Goal: Task Accomplishment & Management: Use online tool/utility

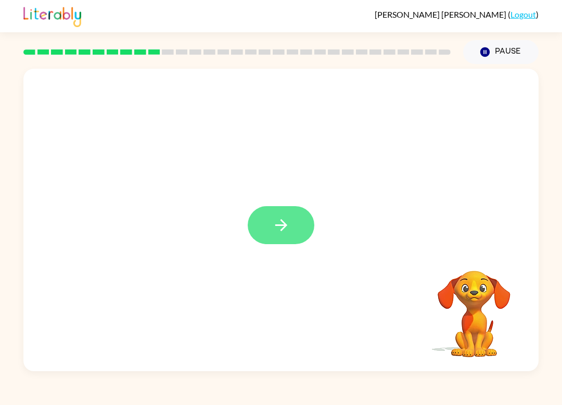
click at [300, 233] on button "button" at bounding box center [281, 225] width 67 height 38
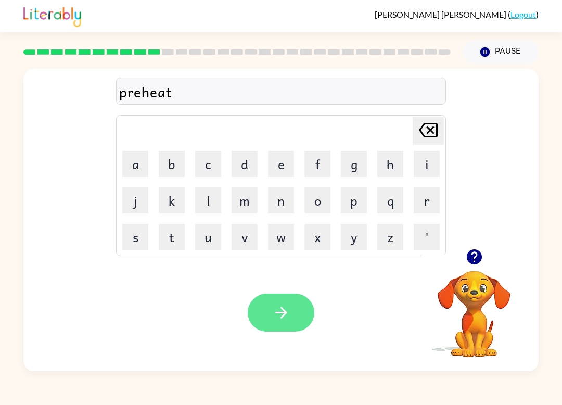
click at [284, 305] on icon "button" at bounding box center [281, 312] width 18 height 18
click at [289, 312] on icon "button" at bounding box center [281, 312] width 18 height 18
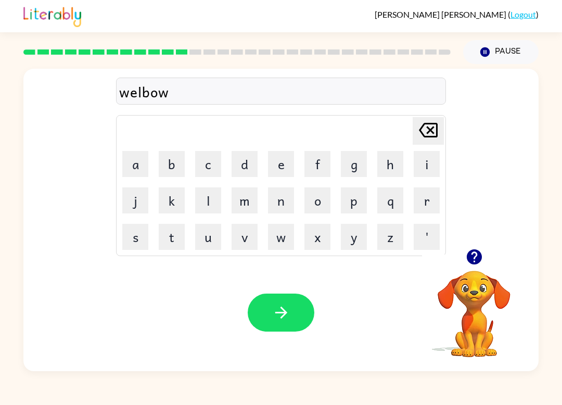
click at [274, 287] on div "Your browser must support playing .mp4 files to use Literably. Please try using…" at bounding box center [280, 312] width 515 height 117
click at [287, 304] on icon "button" at bounding box center [281, 312] width 18 height 18
click at [472, 258] on icon "button" at bounding box center [473, 256] width 15 height 15
click at [273, 299] on button "button" at bounding box center [281, 312] width 67 height 38
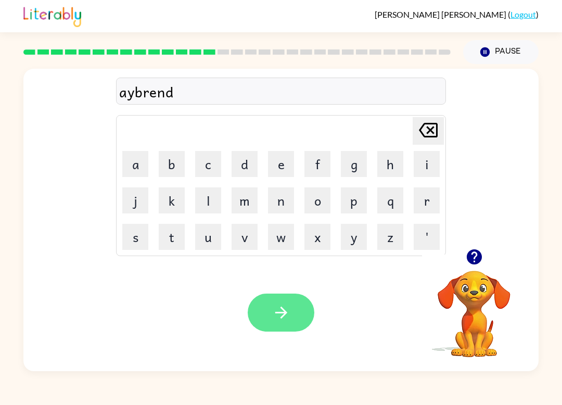
click at [276, 297] on button "button" at bounding box center [281, 312] width 67 height 38
click at [284, 296] on button "button" at bounding box center [281, 312] width 67 height 38
click at [288, 311] on icon "button" at bounding box center [281, 312] width 18 height 18
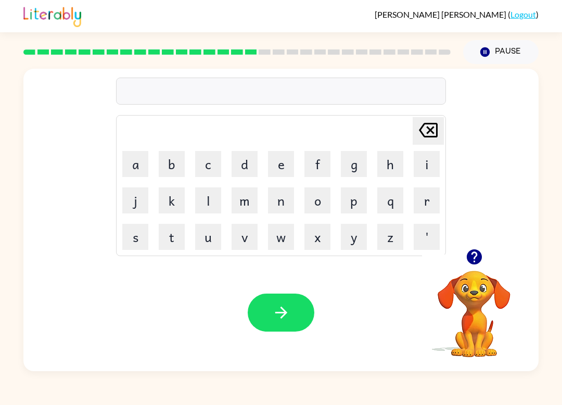
click at [474, 260] on icon "button" at bounding box center [473, 256] width 15 height 15
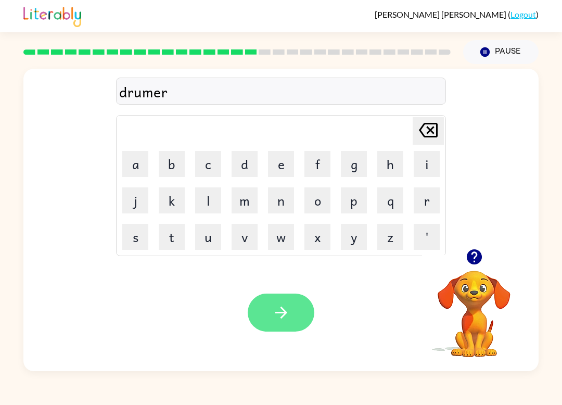
click at [298, 316] on button "button" at bounding box center [281, 312] width 67 height 38
click at [275, 311] on icon "button" at bounding box center [281, 312] width 18 height 18
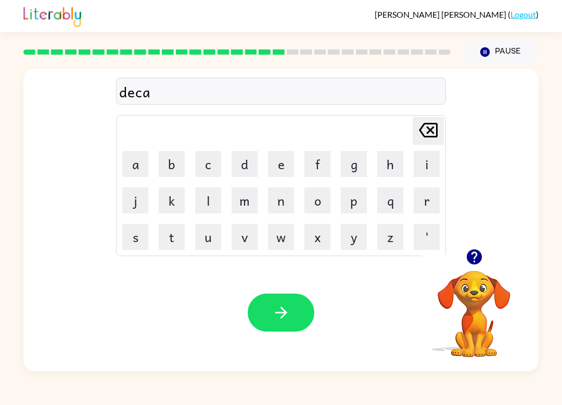
click at [481, 266] on button "button" at bounding box center [474, 256] width 27 height 27
click at [283, 307] on icon "button" at bounding box center [281, 312] width 18 height 18
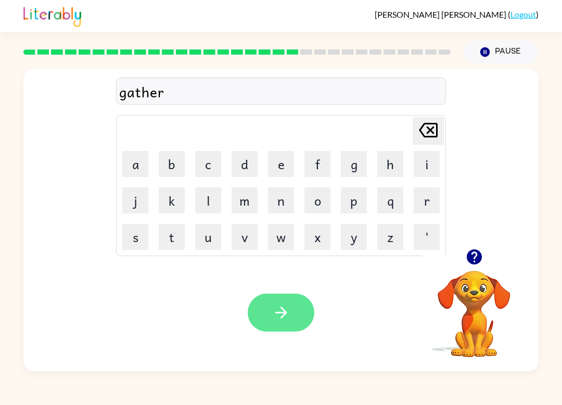
click at [289, 310] on icon "button" at bounding box center [281, 312] width 18 height 18
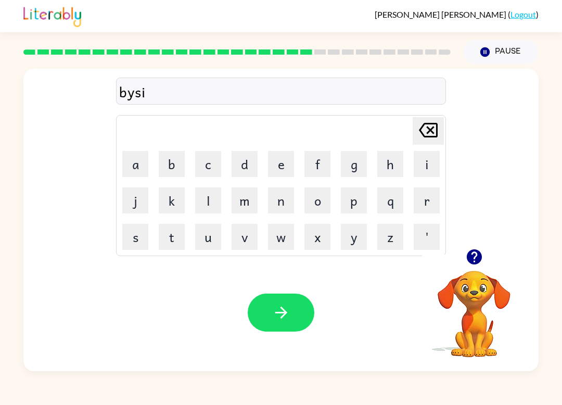
click at [471, 263] on icon "button" at bounding box center [473, 256] width 15 height 15
click at [290, 312] on button "button" at bounding box center [281, 312] width 67 height 38
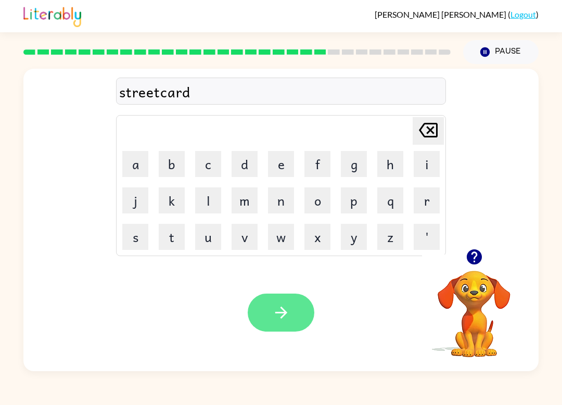
click at [289, 307] on icon "button" at bounding box center [281, 312] width 18 height 18
click at [293, 313] on button "button" at bounding box center [281, 312] width 67 height 38
click at [270, 297] on button "button" at bounding box center [281, 312] width 67 height 38
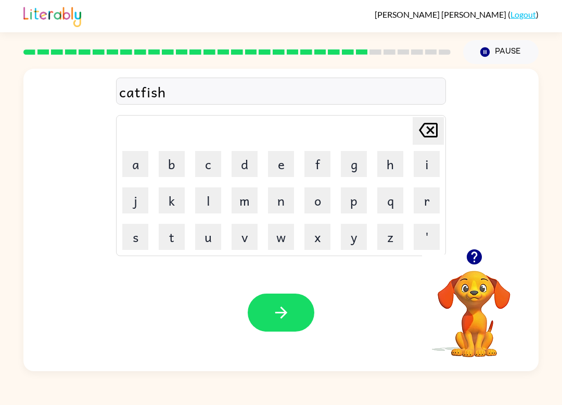
click at [475, 259] on icon "button" at bounding box center [473, 256] width 15 height 15
click at [282, 309] on icon "button" at bounding box center [281, 312] width 12 height 12
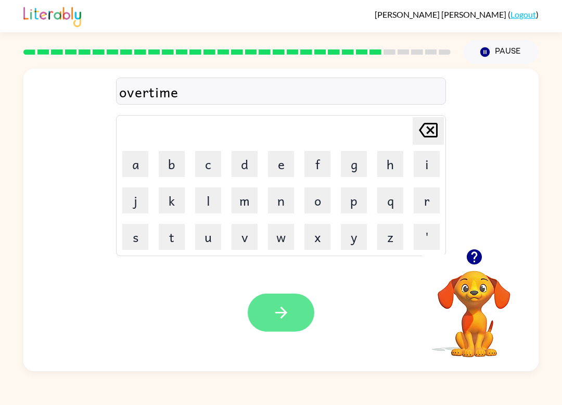
click at [295, 306] on button "button" at bounding box center [281, 312] width 67 height 38
click at [285, 324] on button "button" at bounding box center [281, 312] width 67 height 38
click at [276, 301] on button "button" at bounding box center [281, 312] width 67 height 38
click at [297, 314] on button "button" at bounding box center [281, 312] width 67 height 38
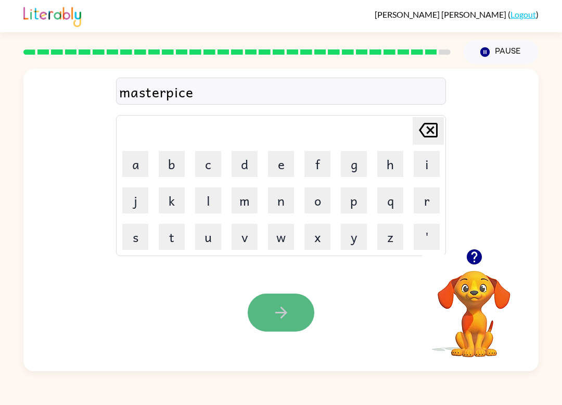
click at [295, 326] on button "button" at bounding box center [281, 312] width 67 height 38
